Goal: Task Accomplishment & Management: Use online tool/utility

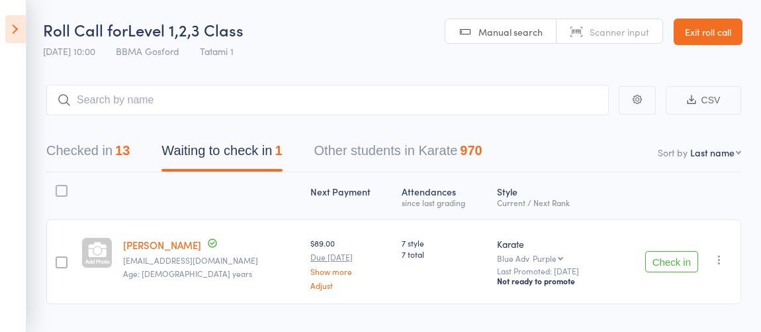
click at [13, 38] on icon at bounding box center [15, 29] width 21 height 28
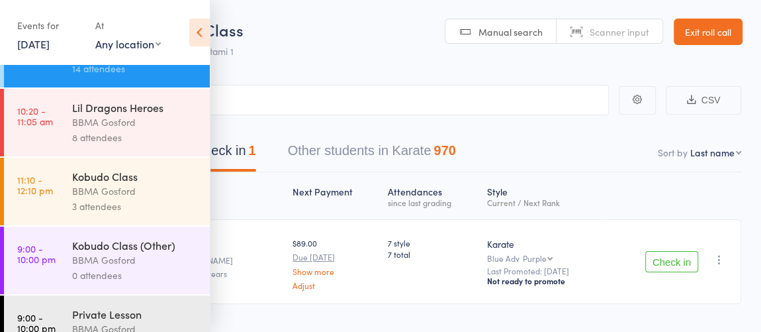
scroll to position [393, 0]
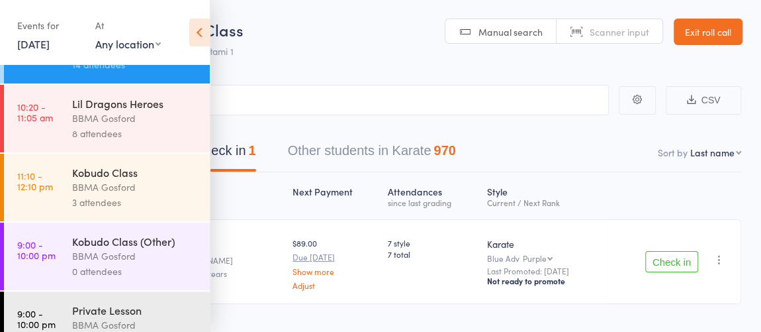
click at [128, 209] on div "3 attendees" at bounding box center [135, 202] width 126 height 15
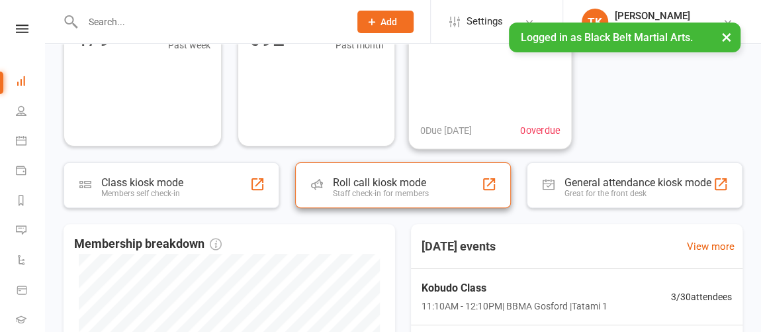
click at [410, 178] on div "Roll call kiosk mode" at bounding box center [381, 182] width 96 height 13
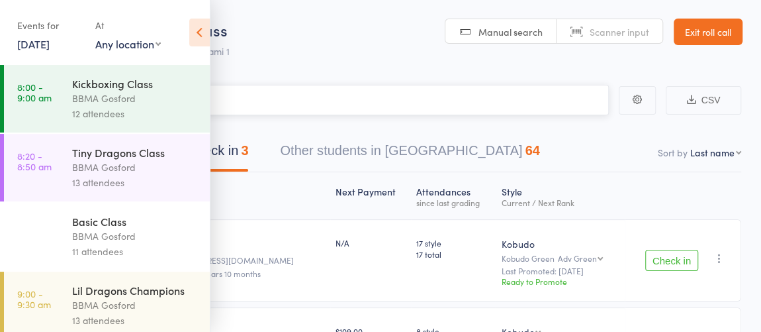
scroll to position [256, 0]
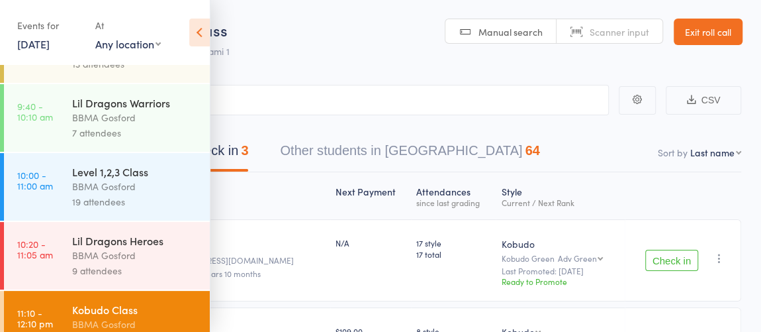
click at [108, 299] on div "Kobudo Class BBMA Gosford 3 attendees" at bounding box center [141, 325] width 138 height 68
click at [199, 19] on icon at bounding box center [199, 33] width 21 height 28
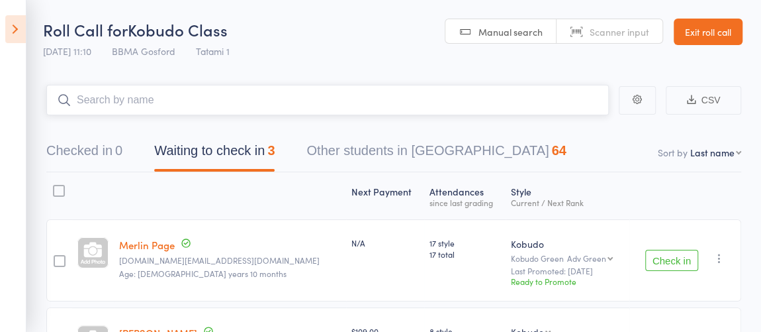
click at [178, 99] on input "search" at bounding box center [327, 100] width 563 height 30
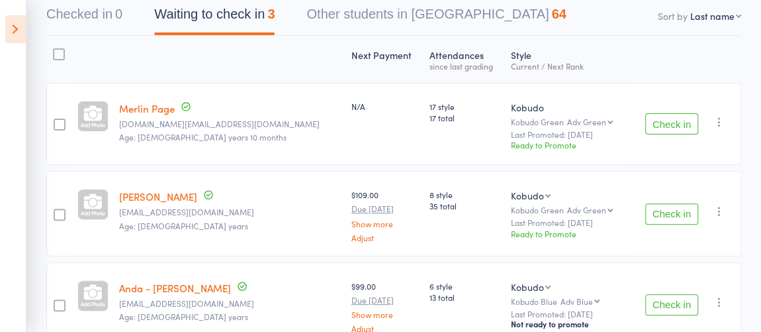
scroll to position [137, 0]
click at [659, 212] on button "Check in" at bounding box center [671, 213] width 53 height 21
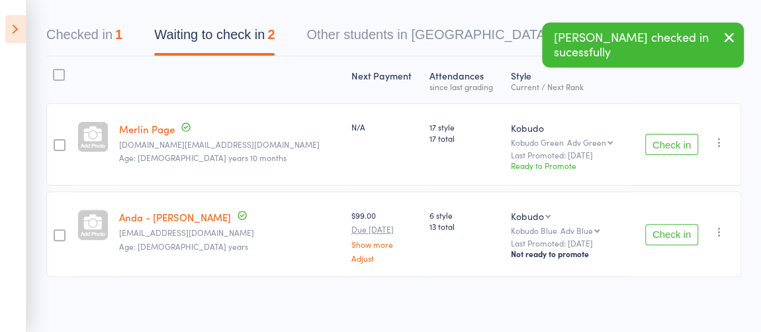
click at [659, 212] on div "Check in Check in Promote Send message Add Note Add Task Add Flag Remove Mark a…" at bounding box center [685, 233] width 112 height 85
click at [659, 243] on div "Check in Check in Promote Send message Add Note Add Task Add Flag Remove Mark a…" at bounding box center [685, 233] width 112 height 85
click at [659, 238] on button "Check in" at bounding box center [671, 234] width 53 height 21
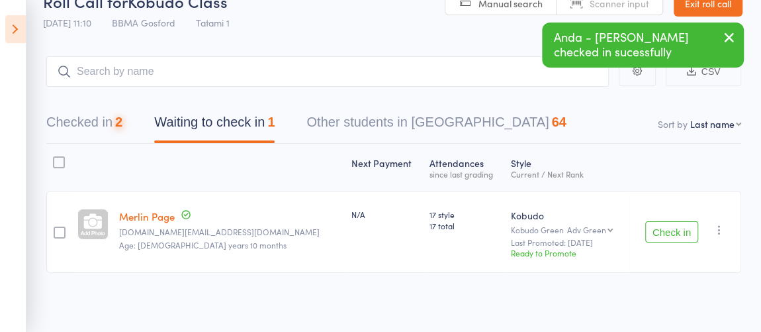
scroll to position [0, 0]
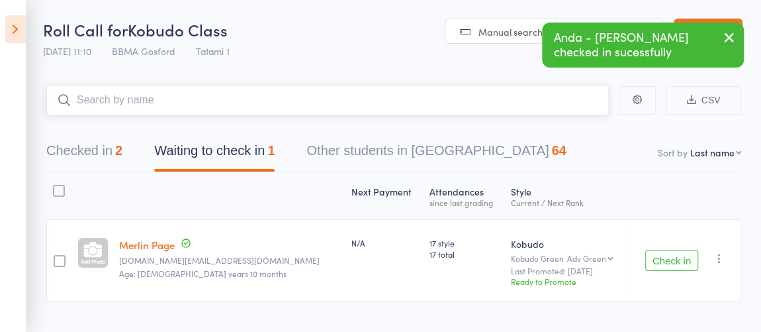
click at [404, 99] on input "search" at bounding box center [327, 100] width 563 height 30
type input "anneal"
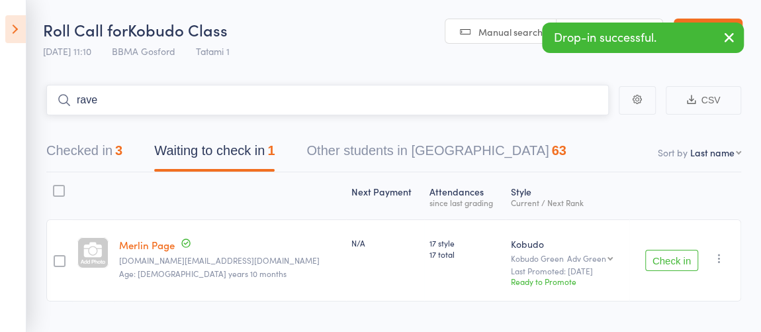
type input "ravey"
type input "leon"
type input "joe mc"
type input "lee"
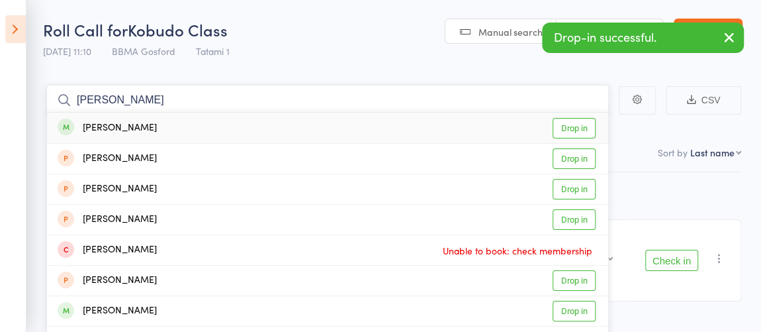
type input "oliver pr"
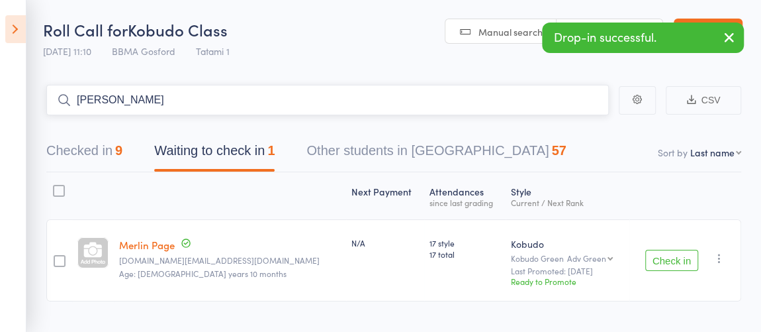
type input "danielle"
type input "phil"
type input "rhett"
type input "varun"
type input "andrew fre"
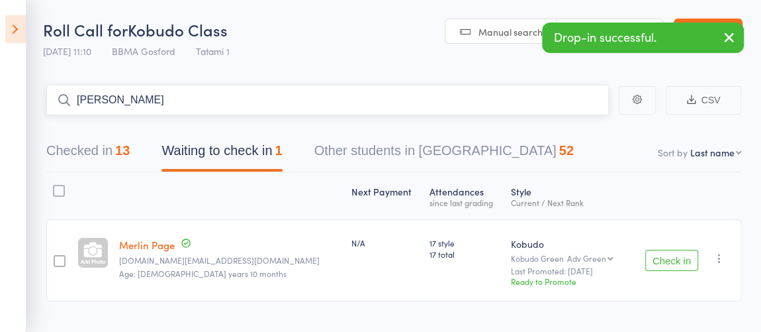
type input "charles"
